Goal: Task Accomplishment & Management: Manage account settings

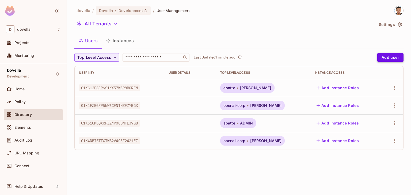
click at [388, 57] on button "Add user" at bounding box center [390, 57] width 26 height 9
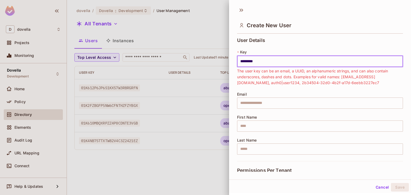
click at [241, 62] on input "*********" at bounding box center [320, 61] width 166 height 11
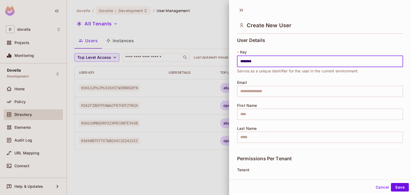
type input "********"
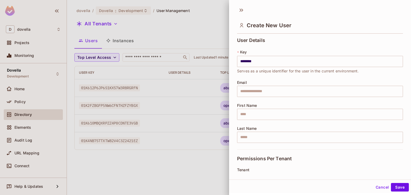
click at [244, 76] on div "User Details * Key ******** ​ Serves as a unique identifier for the user in the…" at bounding box center [320, 94] width 166 height 112
click at [250, 113] on input "text" at bounding box center [320, 114] width 166 height 11
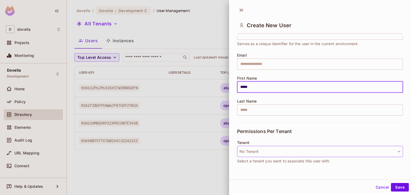
scroll to position [58, 0]
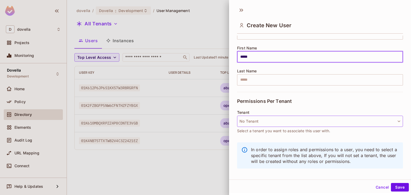
type input "*****"
click at [263, 124] on button "No Tenant" at bounding box center [320, 121] width 166 height 11
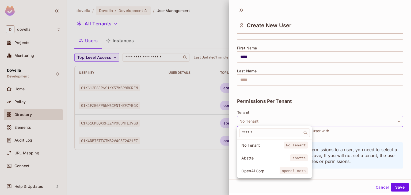
click at [209, 160] on div at bounding box center [205, 97] width 411 height 195
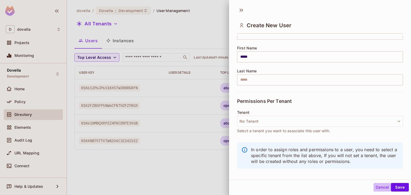
click at [376, 188] on button "Cancel" at bounding box center [381, 187] width 17 height 9
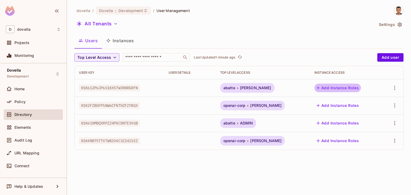
click at [340, 90] on button "Add Instance Roles" at bounding box center [337, 88] width 47 height 9
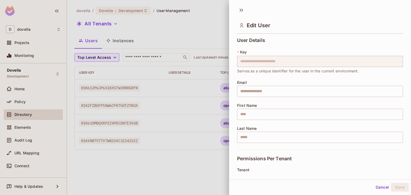
scroll to position [94, 0]
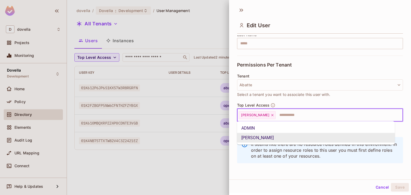
click at [276, 114] on input "text" at bounding box center [334, 115] width 116 height 11
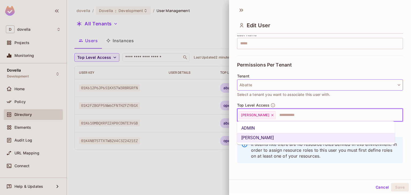
click at [262, 83] on button "Abatte" at bounding box center [320, 84] width 166 height 11
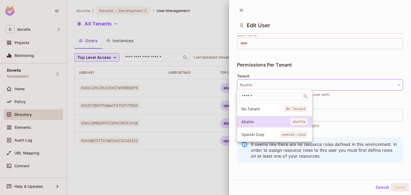
click at [262, 83] on div at bounding box center [205, 97] width 411 height 195
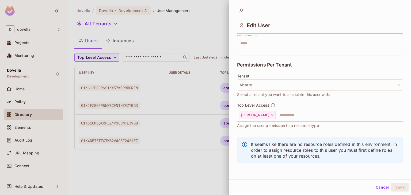
click at [215, 171] on div at bounding box center [205, 97] width 411 height 195
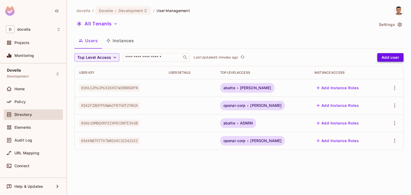
click at [392, 53] on button "Add user" at bounding box center [390, 57] width 26 height 9
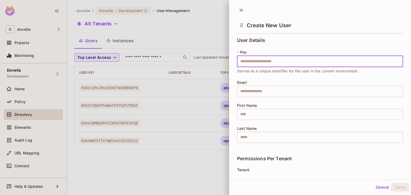
drag, startPoint x: 276, startPoint y: 61, endPoint x: 261, endPoint y: 64, distance: 15.0
click at [276, 61] on input "text" at bounding box center [320, 61] width 166 height 11
type input "********"
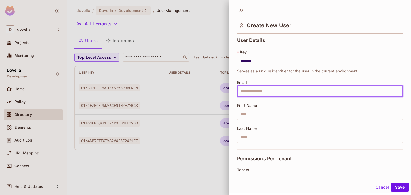
click at [251, 95] on input "text" at bounding box center [320, 91] width 166 height 11
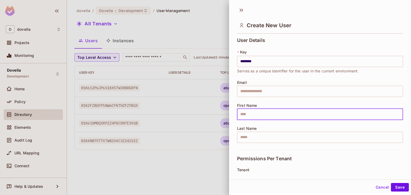
drag, startPoint x: 251, startPoint y: 109, endPoint x: 249, endPoint y: 113, distance: 3.5
click at [251, 109] on input "text" at bounding box center [320, 114] width 166 height 11
type input "*****"
click at [260, 136] on input "text" at bounding box center [320, 137] width 166 height 11
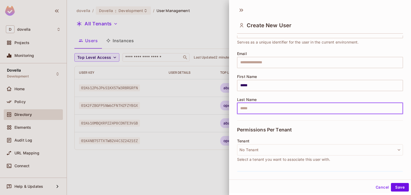
scroll to position [58, 0]
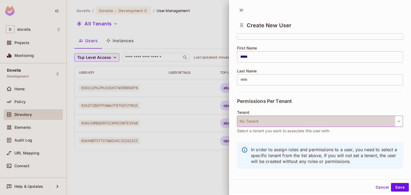
click at [253, 120] on button "No Tenant" at bounding box center [320, 121] width 166 height 11
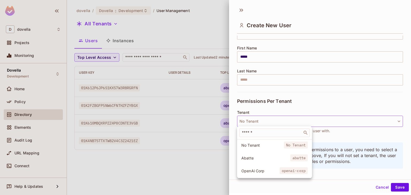
click at [247, 147] on span "No Tenant" at bounding box center [262, 145] width 43 height 5
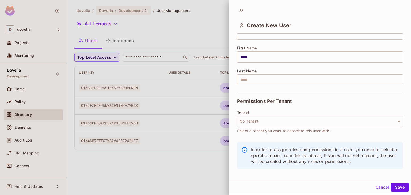
click at [253, 128] on span "Select a tenant you want to associate this user with." at bounding box center [283, 131] width 93 height 6
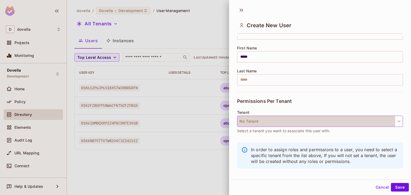
click at [253, 123] on button "No Tenant" at bounding box center [320, 121] width 166 height 11
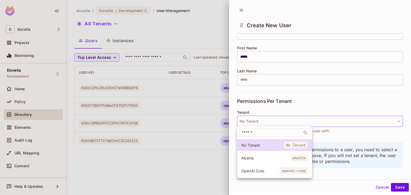
click at [255, 156] on span "Abatte" at bounding box center [265, 158] width 49 height 5
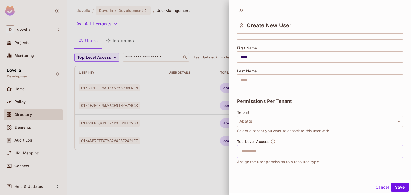
scroll to position [94, 0]
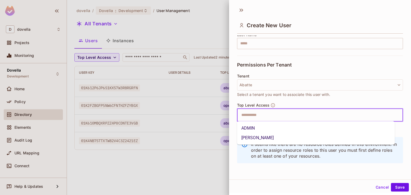
click at [255, 112] on input "text" at bounding box center [315, 115] width 154 height 11
click at [248, 129] on li "ADMIN" at bounding box center [316, 129] width 158 height 10
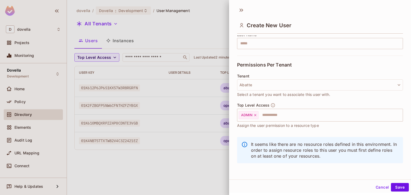
click at [235, 128] on div "User Details * Key ******** ​ Serves as a unique identifier for the user in the…" at bounding box center [320, 104] width 182 height 136
click at [398, 184] on button "Save" at bounding box center [400, 187] width 18 height 9
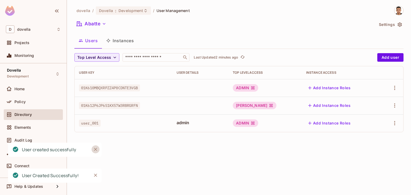
drag, startPoint x: 98, startPoint y: 150, endPoint x: 95, endPoint y: 150, distance: 2.9
click at [98, 150] on button "Close" at bounding box center [95, 150] width 8 height 8
click at [95, 177] on icon "Close" at bounding box center [95, 175] width 5 height 5
